Goal: Transaction & Acquisition: Obtain resource

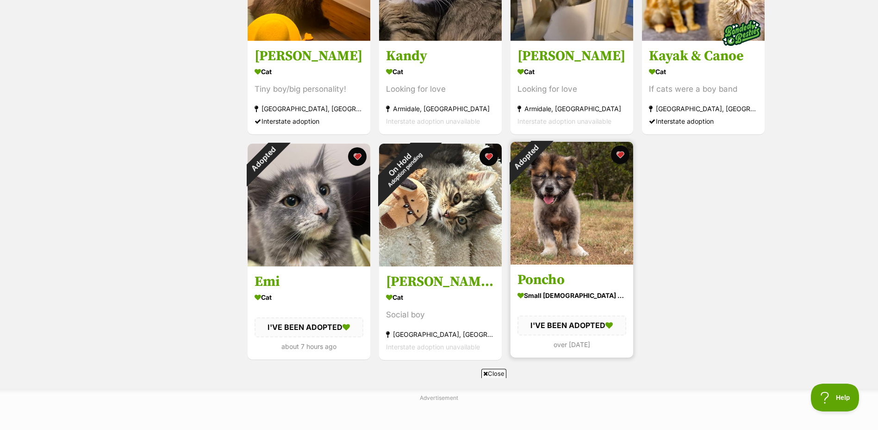
scroll to position [278, 0]
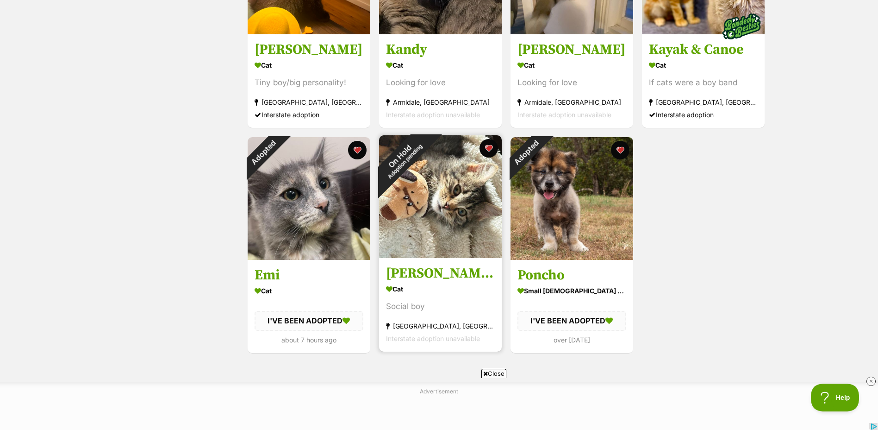
click at [426, 209] on img at bounding box center [440, 196] width 123 height 123
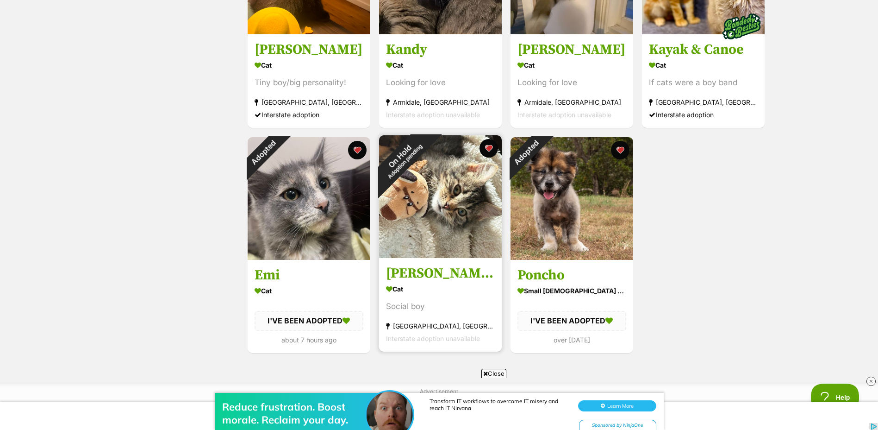
scroll to position [0, 0]
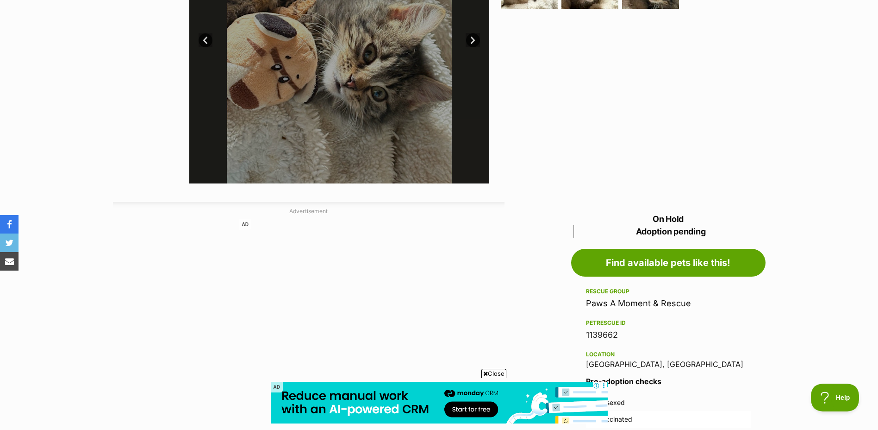
scroll to position [278, 0]
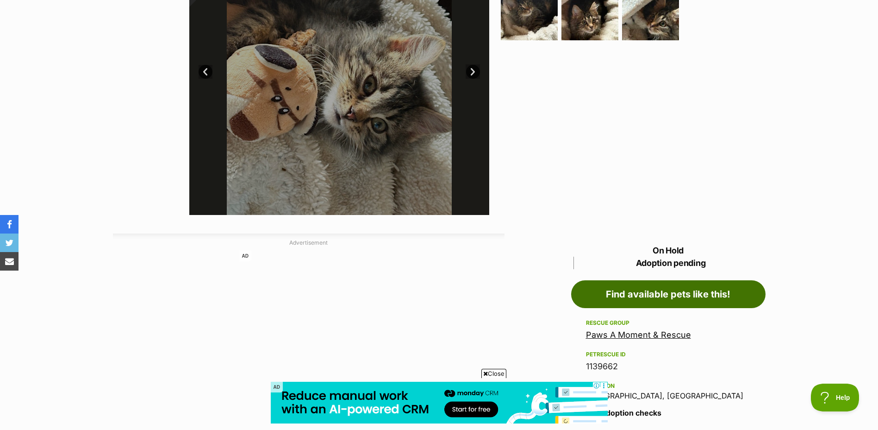
click at [688, 292] on link "Find available pets like this!" at bounding box center [668, 294] width 194 height 28
